Goal: Task Accomplishment & Management: Use online tool/utility

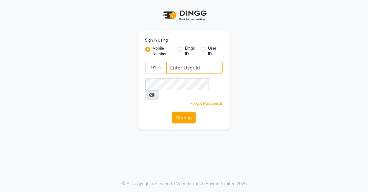
type input "8905996535"
click at [180, 112] on button "Sign In" at bounding box center [184, 118] width 24 height 12
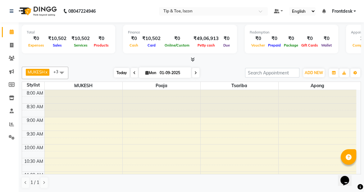
click at [116, 75] on span "Today" at bounding box center [122, 73] width 16 height 10
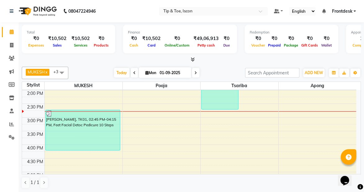
click at [133, 73] on icon at bounding box center [134, 73] width 2 height 4
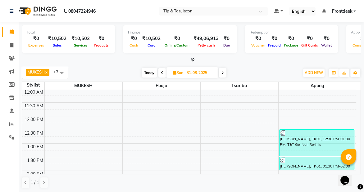
scroll to position [85, 0]
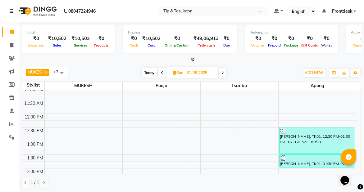
click at [162, 72] on icon at bounding box center [162, 73] width 2 height 4
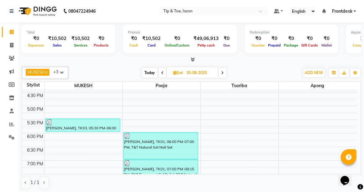
scroll to position [269, 0]
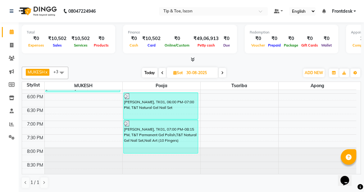
click at [161, 71] on icon at bounding box center [162, 73] width 2 height 4
type input "[DATE]"
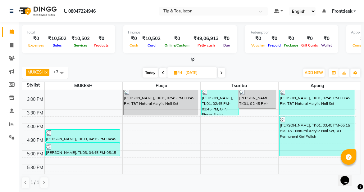
scroll to position [188, 0]
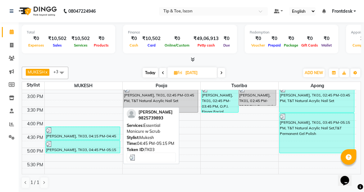
click at [89, 142] on div at bounding box center [83, 144] width 74 height 6
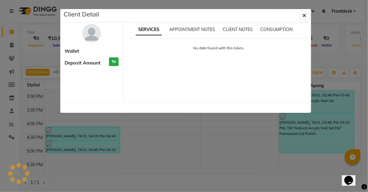
select select "3"
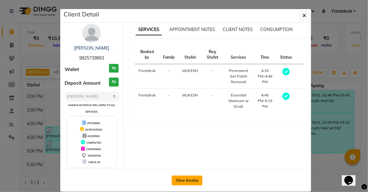
click at [178, 180] on button "View Invoice" at bounding box center [187, 181] width 31 height 10
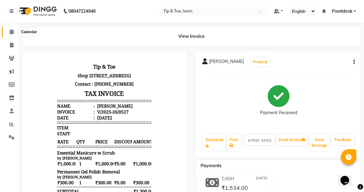
click at [10, 33] on icon at bounding box center [12, 31] width 4 height 5
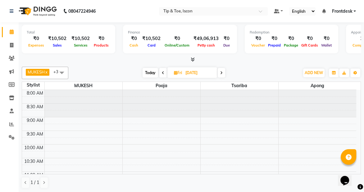
click at [19, 120] on div "Total ₹0 Expenses ₹10,502 Sales ₹10,502 Services ₹0 Products Finance ₹0 Cash ₹1…" at bounding box center [191, 107] width 345 height 170
click at [14, 122] on span at bounding box center [11, 124] width 11 height 7
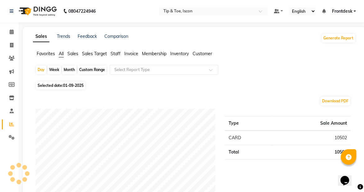
click at [113, 55] on span "Staff" at bounding box center [116, 54] width 10 height 6
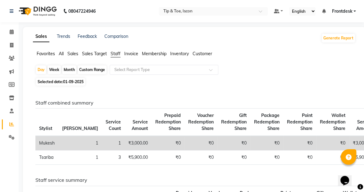
click at [74, 81] on span "01-09-2025" at bounding box center [73, 81] width 20 height 5
select select "9"
select select "2025"
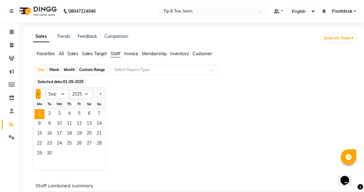
click at [37, 93] on span "Previous month" at bounding box center [38, 94] width 2 height 2
select select "8"
click at [80, 115] on span "1" at bounding box center [79, 114] width 10 height 10
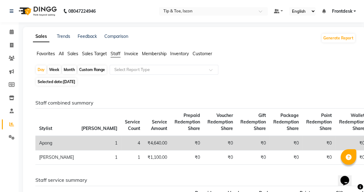
click at [74, 70] on div "Month" at bounding box center [69, 70] width 14 height 9
select select "8"
select select "2025"
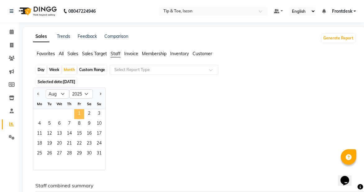
click at [79, 116] on span "1" at bounding box center [79, 114] width 10 height 10
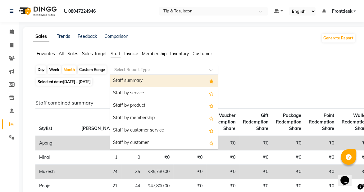
click at [161, 74] on ng-select "Select Report Type Staff summary Staff by service Staff by product Staff by mem…" at bounding box center [164, 70] width 109 height 10
click at [151, 82] on div "Staff summary" at bounding box center [164, 81] width 108 height 12
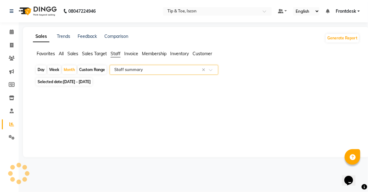
select select "full_report"
select select "csv"
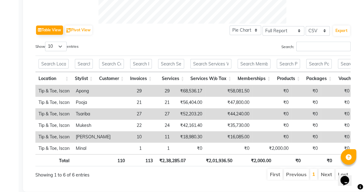
scroll to position [281, 0]
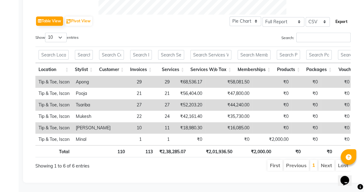
click at [345, 16] on button "Export" at bounding box center [341, 21] width 17 height 11
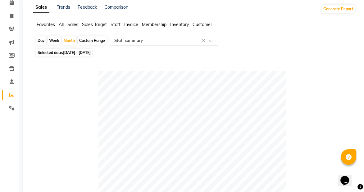
scroll to position [15, 0]
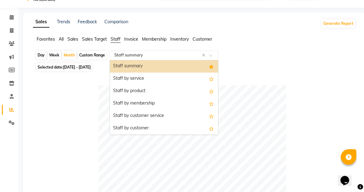
click at [209, 55] on div at bounding box center [164, 55] width 108 height 6
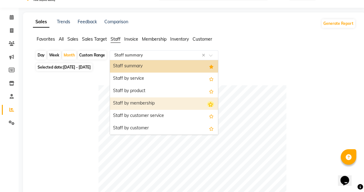
click at [208, 104] on icon "Options list" at bounding box center [210, 104] width 7 height 6
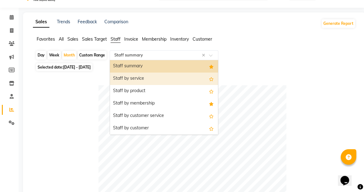
click at [161, 81] on div "Staff by service" at bounding box center [164, 79] width 108 height 12
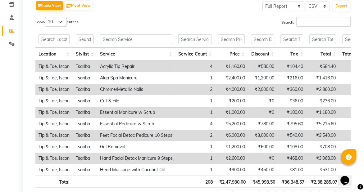
scroll to position [26, 0]
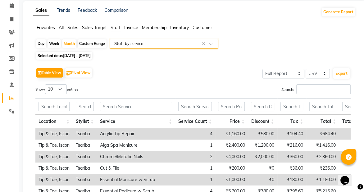
click at [155, 45] on input "text" at bounding box center [157, 44] width 89 height 6
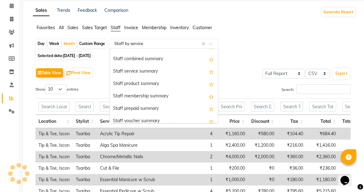
scroll to position [129, 0]
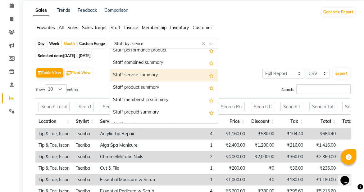
click at [168, 75] on div "Staff service summary" at bounding box center [164, 75] width 108 height 12
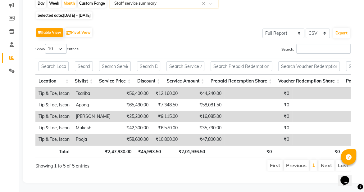
scroll to position [3, 0]
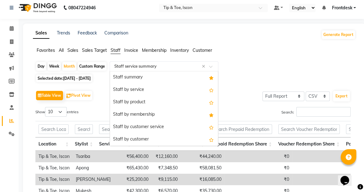
click at [149, 70] on div "Select Report Type × Staff service summary ×" at bounding box center [164, 66] width 109 height 10
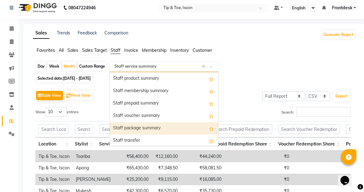
scroll to position [199, 0]
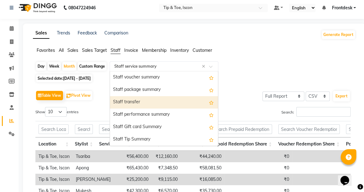
click at [148, 101] on div "Staff transfer" at bounding box center [164, 102] width 108 height 12
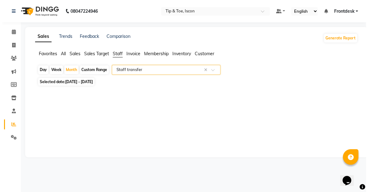
scroll to position [0, 0]
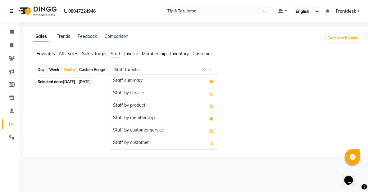
click at [187, 71] on input "text" at bounding box center [157, 70] width 89 height 6
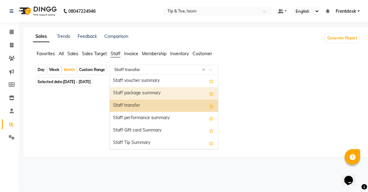
click at [176, 91] on div "Staff package summary" at bounding box center [164, 93] width 108 height 12
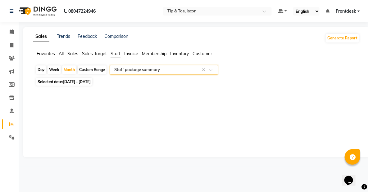
click at [186, 71] on input "text" at bounding box center [157, 70] width 89 height 6
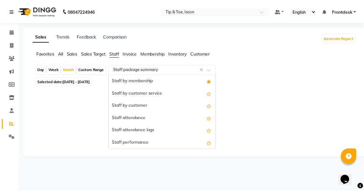
scroll to position [0, 0]
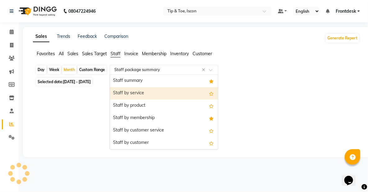
click at [123, 93] on div "Staff by service" at bounding box center [164, 93] width 108 height 12
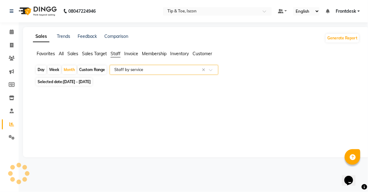
select select "full_report"
select select "csv"
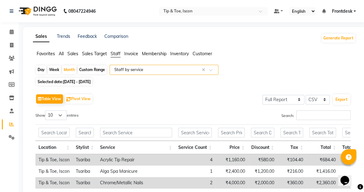
click at [214, 69] on span at bounding box center [213, 72] width 8 height 6
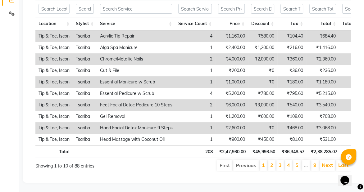
scroll to position [55, 0]
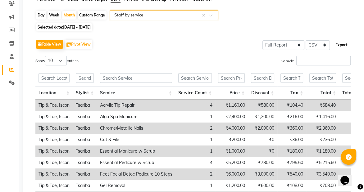
click at [345, 42] on button "Export" at bounding box center [341, 45] width 17 height 11
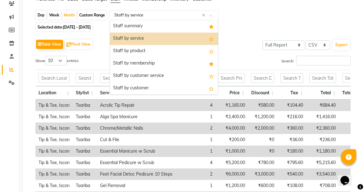
click at [177, 16] on input "text" at bounding box center [157, 15] width 89 height 6
click at [138, 34] on div "Staff by service" at bounding box center [164, 39] width 108 height 12
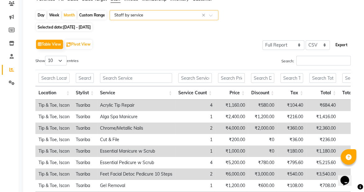
click at [342, 46] on button "Export" at bounding box center [341, 45] width 17 height 11
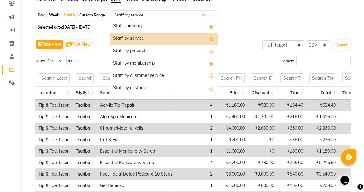
click at [211, 15] on span at bounding box center [213, 17] width 8 height 6
click at [208, 39] on icon "Options list" at bounding box center [210, 39] width 7 height 6
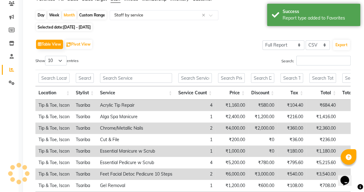
click at [267, 27] on div "Selected date: [DATE] - [DATE]" at bounding box center [195, 27] width 320 height 7
